Goal: Book appointment/travel/reservation

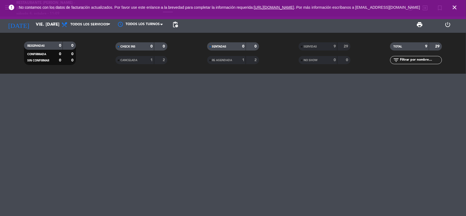
click at [456, 8] on icon "close" at bounding box center [455, 7] width 7 height 7
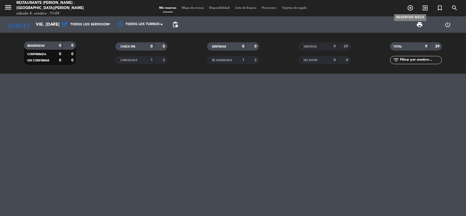
click at [409, 6] on icon "add_circle_outline" at bounding box center [410, 8] width 7 height 7
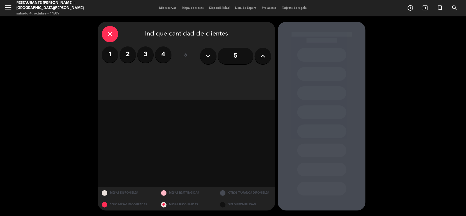
click at [129, 57] on label "2" at bounding box center [128, 54] width 16 height 16
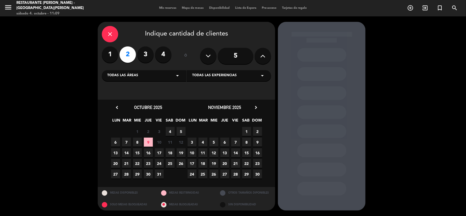
click at [171, 129] on span "4" at bounding box center [170, 131] width 9 height 9
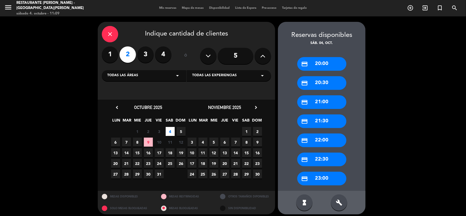
click at [328, 105] on div "credit_card 21:00" at bounding box center [322, 102] width 49 height 14
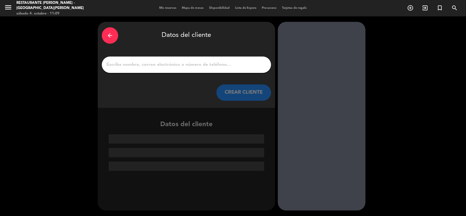
click at [177, 67] on input "1" at bounding box center [186, 65] width 161 height 8
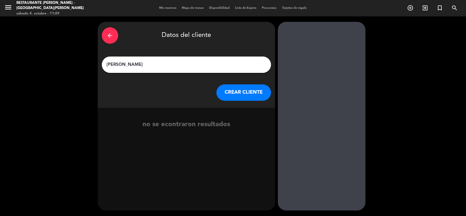
type input "[PERSON_NAME]"
click at [238, 90] on button "CREAR CLIENTE" at bounding box center [244, 92] width 55 height 16
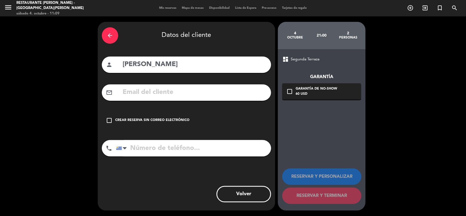
click at [131, 118] on div "Crear reserva sin correo electrónico" at bounding box center [152, 120] width 74 height 5
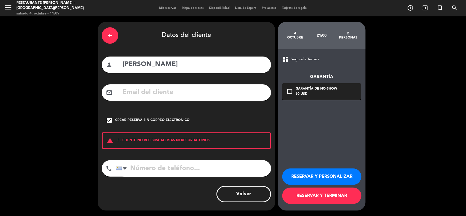
click at [313, 196] on button "RESERVAR Y TERMINAR" at bounding box center [322, 196] width 79 height 16
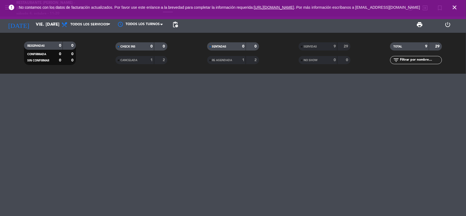
click at [456, 10] on icon "close" at bounding box center [455, 7] width 7 height 7
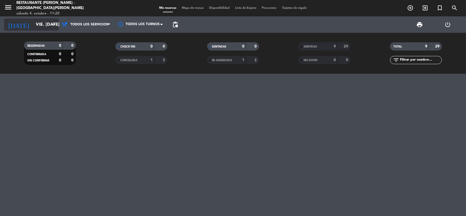
click at [50, 22] on input "vie. [DATE]" at bounding box center [62, 24] width 58 height 11
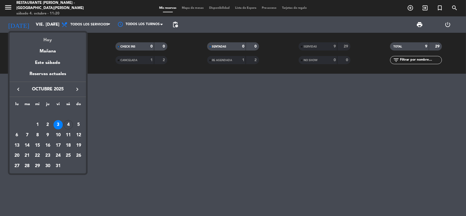
click at [65, 42] on div "Hoy" at bounding box center [48, 38] width 77 height 11
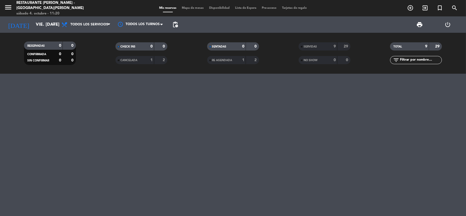
type input "sáb. [DATE]"
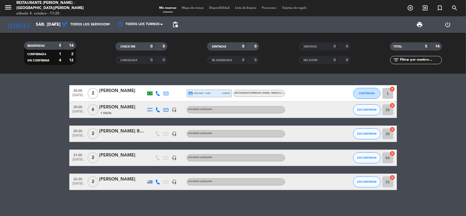
click at [322, 158] on div at bounding box center [309, 158] width 49 height 16
drag, startPoint x: 322, startPoint y: 158, endPoint x: 319, endPoint y: 158, distance: 3.3
click at [322, 158] on div at bounding box center [309, 158] width 49 height 16
click at [129, 159] on div at bounding box center [122, 161] width 46 height 4
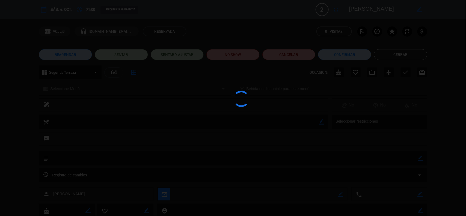
click at [129, 159] on div at bounding box center [233, 108] width 466 height 216
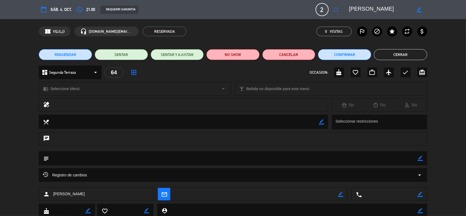
click at [93, 159] on textarea at bounding box center [233, 158] width 369 height 14
drag, startPoint x: 423, startPoint y: 157, endPoint x: 417, endPoint y: 157, distance: 6.3
click at [423, 157] on icon "border_color" at bounding box center [420, 158] width 5 height 5
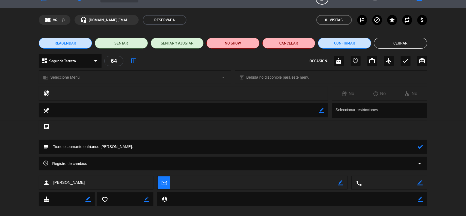
scroll to position [18, 0]
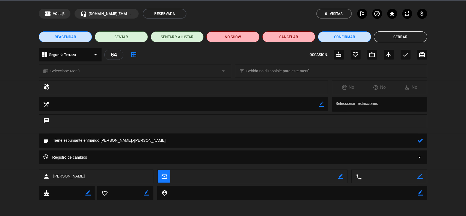
type textarea "Tiene espumante enfriando [PERSON_NAME].-[PERSON_NAME]"
drag, startPoint x: 422, startPoint y: 142, endPoint x: 420, endPoint y: 128, distance: 14.6
click at [422, 142] on icon at bounding box center [420, 140] width 5 height 5
click at [340, 36] on button "Confirmar" at bounding box center [344, 36] width 53 height 11
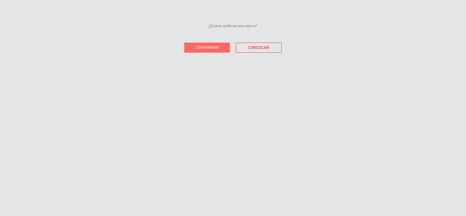
click at [205, 45] on span "Confirmar" at bounding box center [207, 47] width 23 height 4
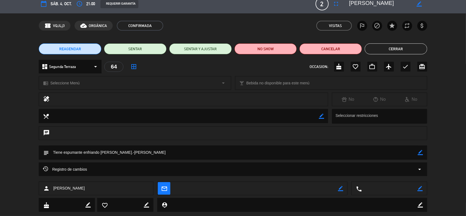
scroll to position [0, 0]
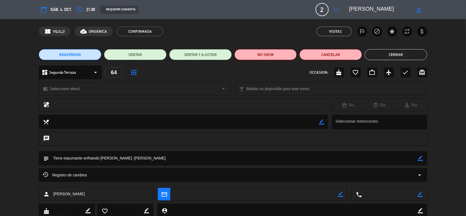
click at [393, 54] on button "Cerrar" at bounding box center [396, 54] width 63 height 11
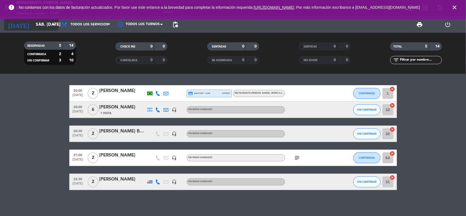
click at [55, 25] on icon "arrow_drop_down" at bounding box center [54, 24] width 7 height 7
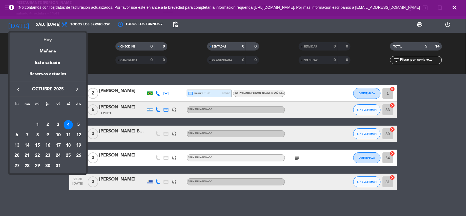
click at [57, 39] on div "Hoy" at bounding box center [48, 38] width 77 height 11
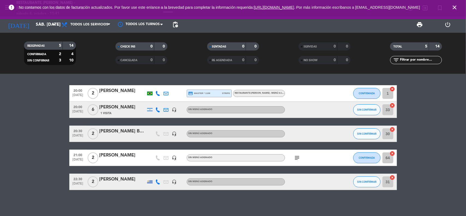
click at [452, 7] on icon "close" at bounding box center [455, 7] width 7 height 7
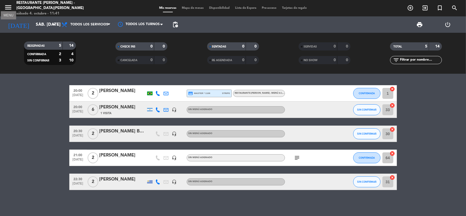
click at [10, 4] on icon "menu" at bounding box center [8, 7] width 8 height 8
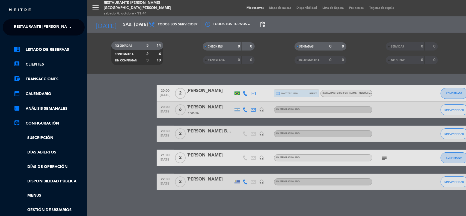
click at [70, 27] on span at bounding box center [71, 27] width 9 height 11
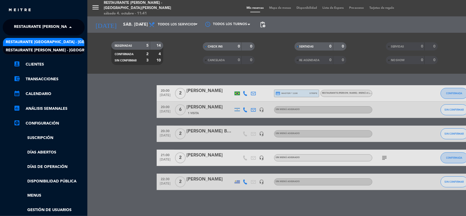
click at [60, 42] on span "Restaurante [GEOGRAPHIC_DATA] - [GEOGRAPHIC_DATA][PERSON_NAME]" at bounding box center [78, 42] width 144 height 6
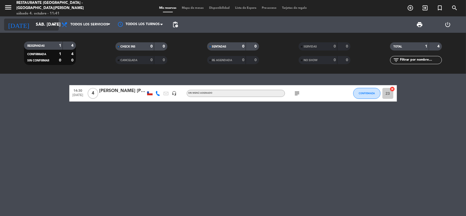
click at [55, 23] on icon "arrow_drop_down" at bounding box center [54, 24] width 7 height 7
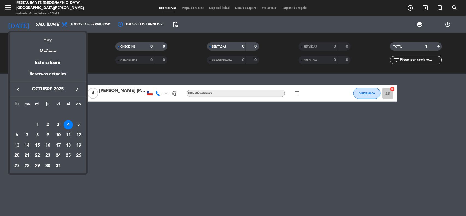
click at [50, 40] on div "Hoy" at bounding box center [48, 38] width 77 height 11
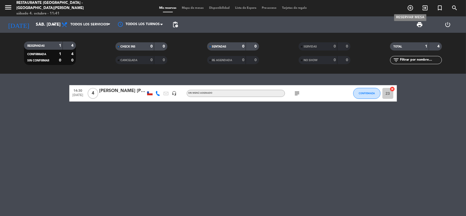
click at [409, 9] on icon "add_circle_outline" at bounding box center [410, 8] width 7 height 7
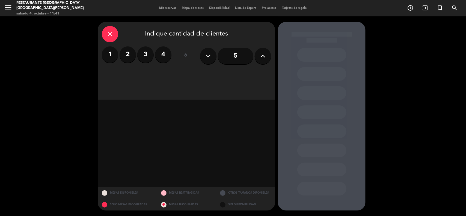
click at [122, 52] on label "2" at bounding box center [128, 54] width 16 height 16
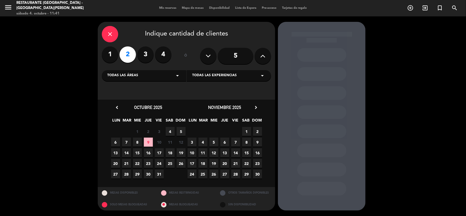
click at [171, 129] on span "4" at bounding box center [170, 131] width 9 height 9
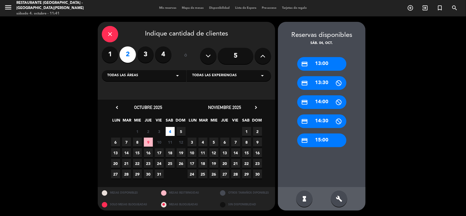
click at [321, 60] on div "credit_card 13:00" at bounding box center [322, 64] width 49 height 14
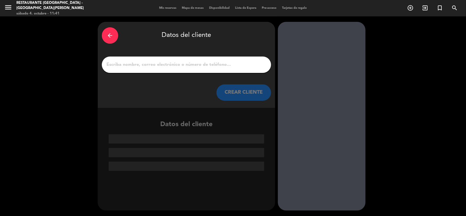
click at [160, 63] on input "1" at bounding box center [186, 65] width 161 height 8
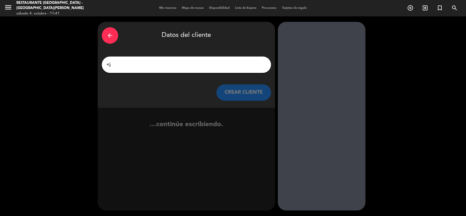
type input "<"
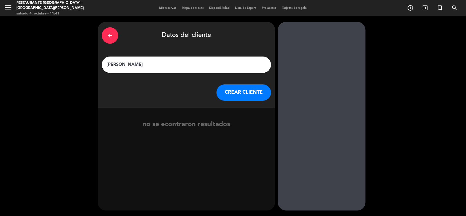
type input "[PERSON_NAME]"
click at [249, 95] on button "CREAR CLIENTE" at bounding box center [244, 92] width 55 height 16
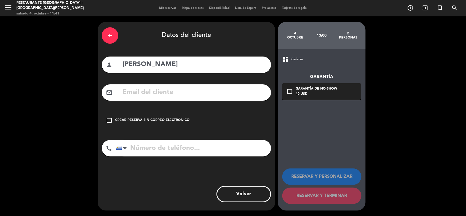
click at [147, 91] on input "text" at bounding box center [194, 92] width 145 height 11
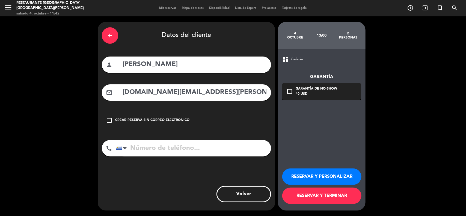
type input "[DOMAIN_NAME][EMAIL_ADDRESS][PERSON_NAME][DOMAIN_NAME]"
click at [311, 178] on button "RESERVAR Y PERSONALIZAR" at bounding box center [322, 177] width 79 height 16
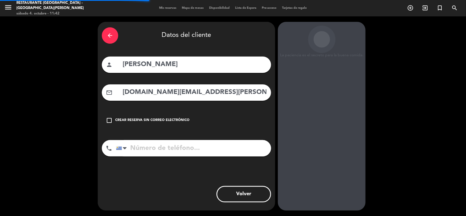
scroll to position [2, 0]
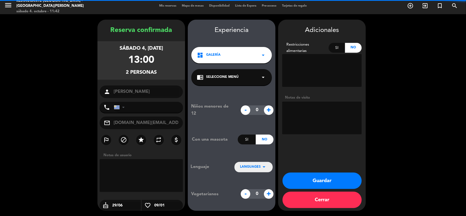
click at [311, 63] on textarea at bounding box center [323, 70] width 80 height 33
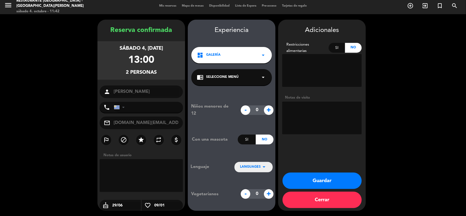
click at [306, 60] on textarea at bounding box center [323, 70] width 80 height 33
click at [313, 110] on textarea at bounding box center [323, 118] width 80 height 33
type textarea "Huéspedes de room 201.-"
click at [319, 180] on button "Guardar" at bounding box center [322, 181] width 79 height 16
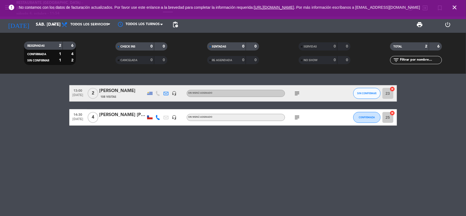
click at [453, 9] on icon "close" at bounding box center [455, 7] width 7 height 7
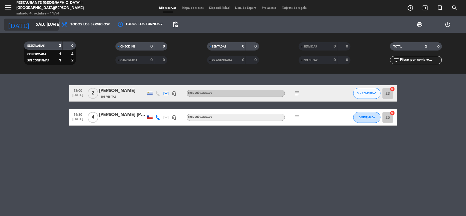
click at [55, 22] on icon "arrow_drop_down" at bounding box center [54, 24] width 7 height 7
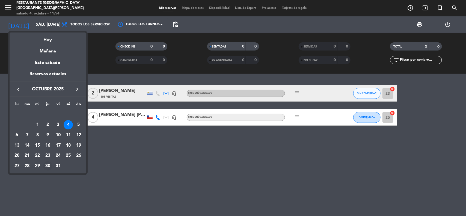
click at [45, 166] on div "30" at bounding box center [47, 165] width 9 height 9
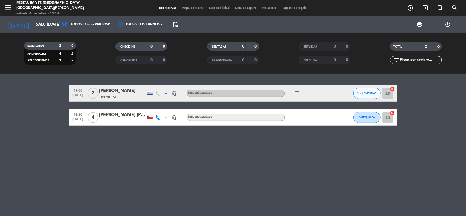
type input "[DEMOGRAPHIC_DATA] [DATE]"
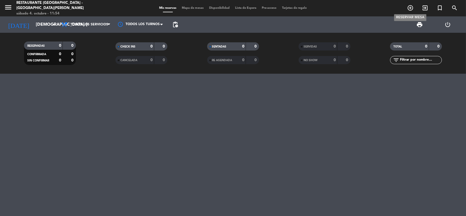
click at [411, 9] on icon "add_circle_outline" at bounding box center [410, 8] width 7 height 7
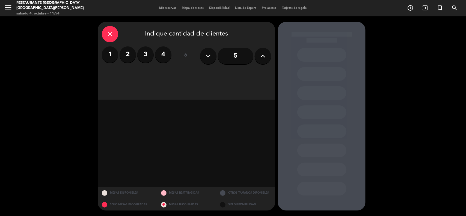
click at [126, 56] on label "2" at bounding box center [128, 54] width 16 height 16
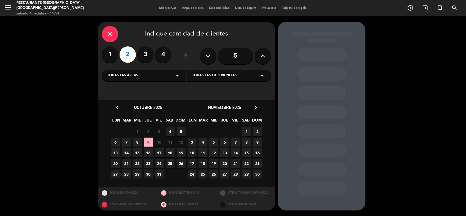
click at [149, 173] on span "30" at bounding box center [148, 174] width 9 height 9
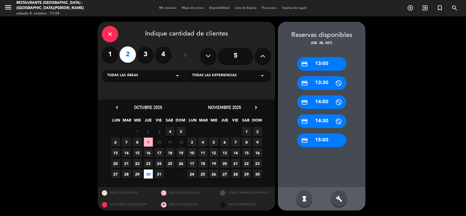
click at [321, 99] on div "credit_card 14:00" at bounding box center [322, 102] width 49 height 14
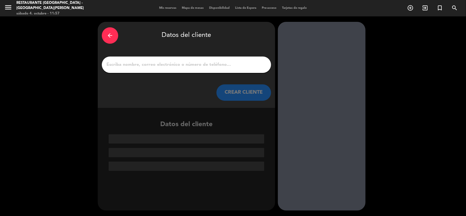
click at [137, 62] on input "1" at bounding box center [186, 65] width 161 height 8
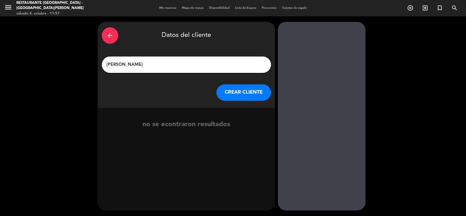
type input "[PERSON_NAME]"
click at [248, 92] on button "CREAR CLIENTE" at bounding box center [244, 92] width 55 height 16
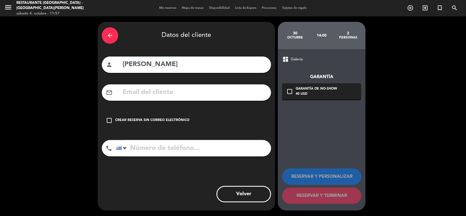
click at [161, 94] on input "text" at bounding box center [194, 92] width 145 height 11
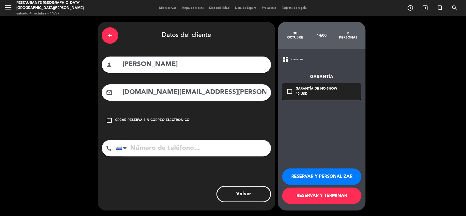
type input "[DOMAIN_NAME][EMAIL_ADDRESS][PERSON_NAME][DOMAIN_NAME]"
click at [159, 147] on input "tel" at bounding box center [193, 148] width 155 height 16
type input "[PHONE_NUMBER]"
click at [327, 176] on button "RESERVAR Y PERSONALIZAR" at bounding box center [322, 177] width 79 height 16
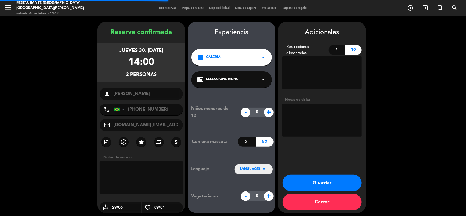
scroll to position [2, 0]
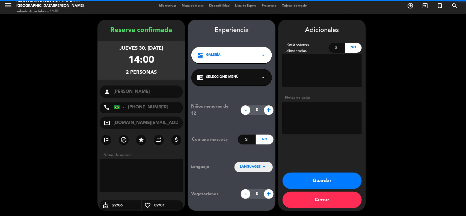
click at [305, 111] on textarea at bounding box center [323, 118] width 80 height 33
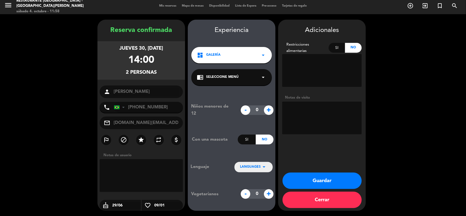
paste textarea "[PERSON_NAME], para comemoração do nosso aniversário [PERSON_NAME] e aniversári…"
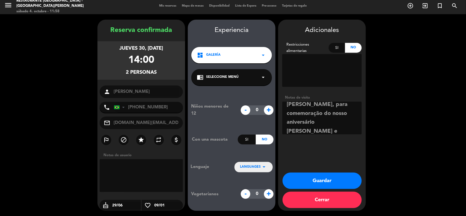
scroll to position [0, 0]
drag, startPoint x: 307, startPoint y: 105, endPoint x: 282, endPoint y: 102, distance: 25.6
click at [282, 102] on div "Adicionales Restricciones alimentarias Si No Notas de visita" at bounding box center [322, 80] width 88 height 111
click at [311, 127] on textarea at bounding box center [323, 118] width 80 height 33
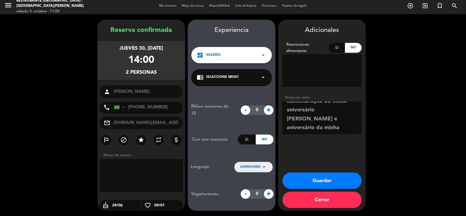
type textarea "Estamos para comemoração do nosso aniversário [PERSON_NAME] e aniversário da mi…"
click at [322, 178] on button "Guardar" at bounding box center [322, 181] width 79 height 16
